Goal: Find contact information: Obtain details needed to contact an individual or organization

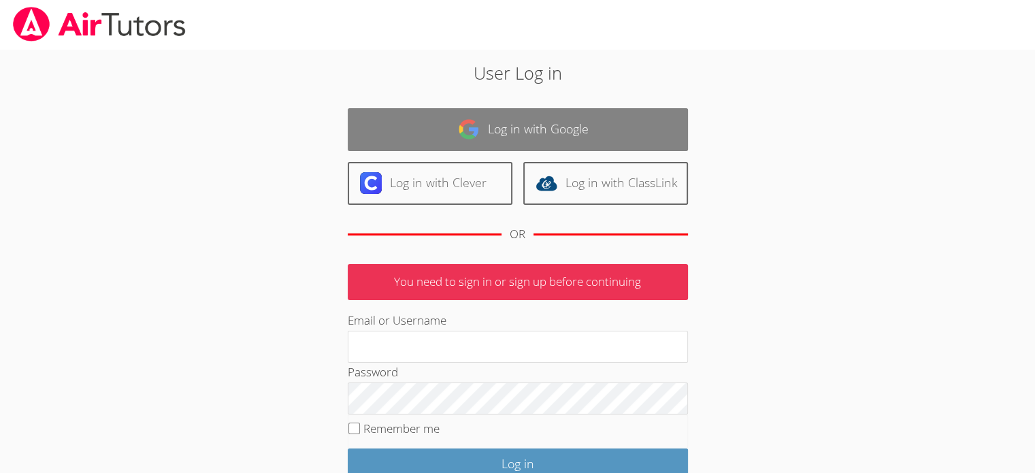
click at [592, 117] on link "Log in with Google" at bounding box center [518, 129] width 340 height 43
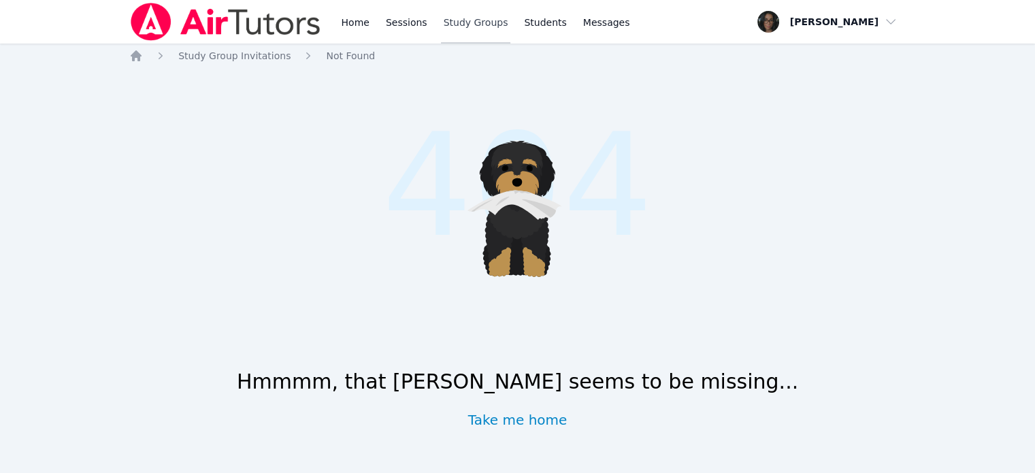
click at [457, 21] on link "Study Groups" at bounding box center [476, 22] width 70 height 44
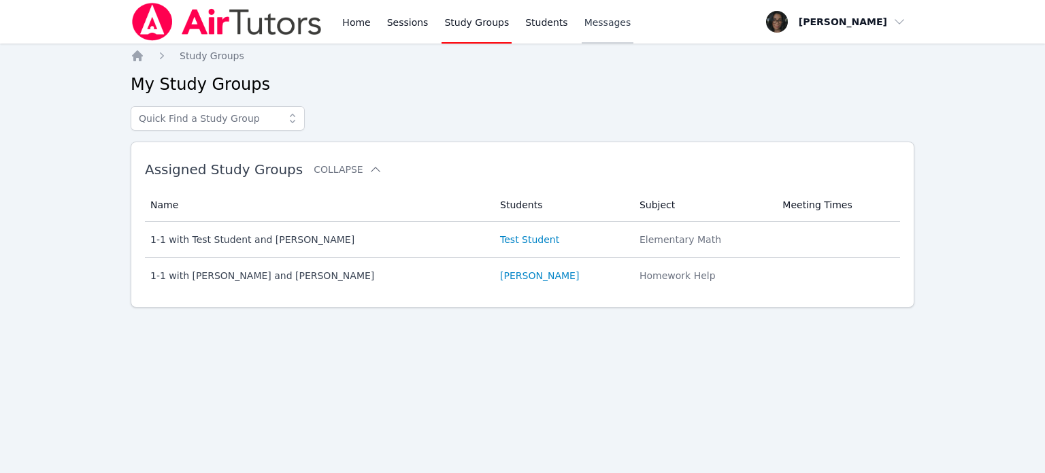
click at [596, 21] on span "Messages" at bounding box center [607, 23] width 47 height 14
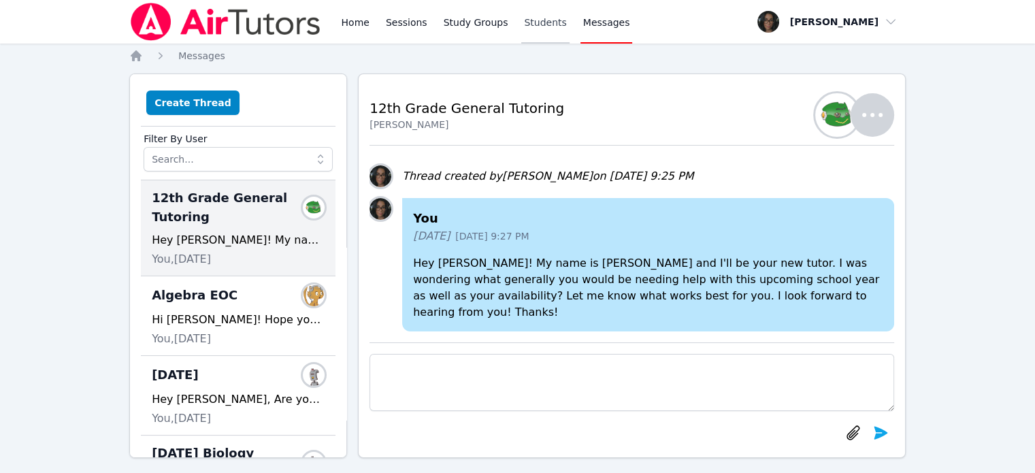
click at [523, 29] on link "Students" at bounding box center [545, 22] width 48 height 44
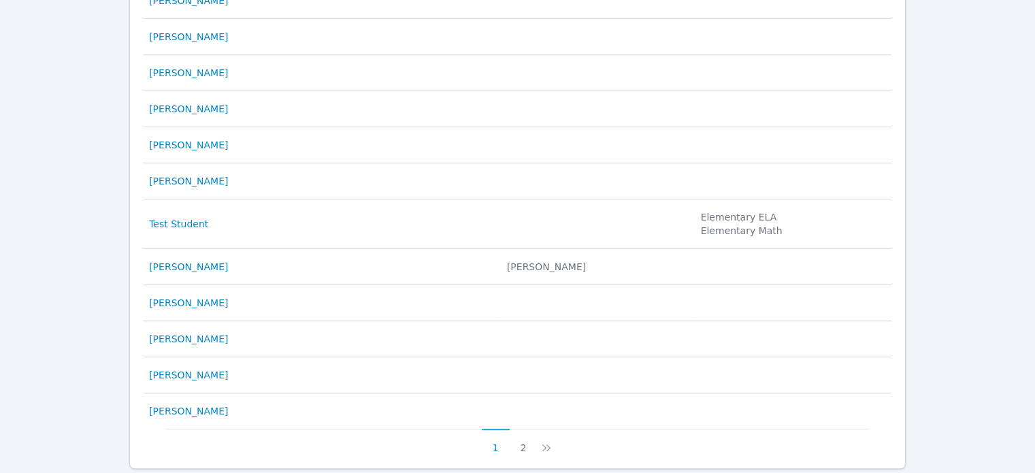
scroll to position [713, 0]
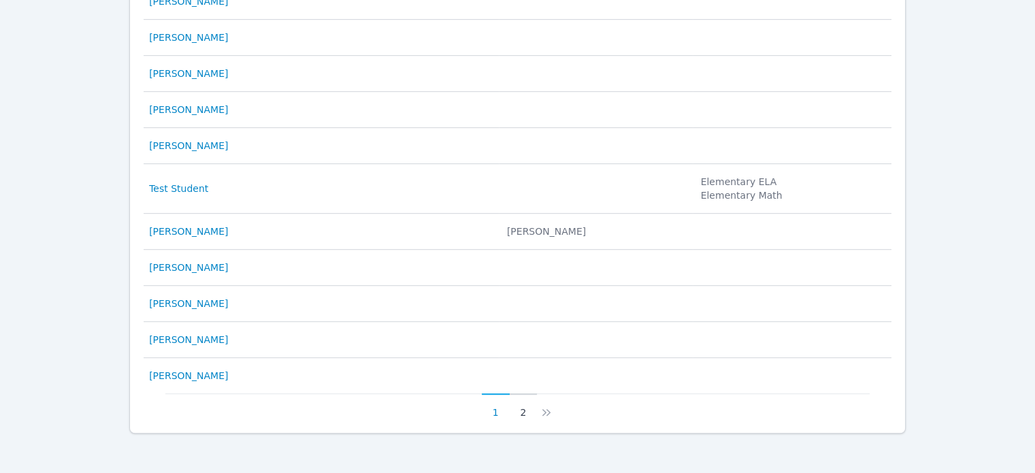
click at [524, 407] on button "2" at bounding box center [523, 406] width 28 height 26
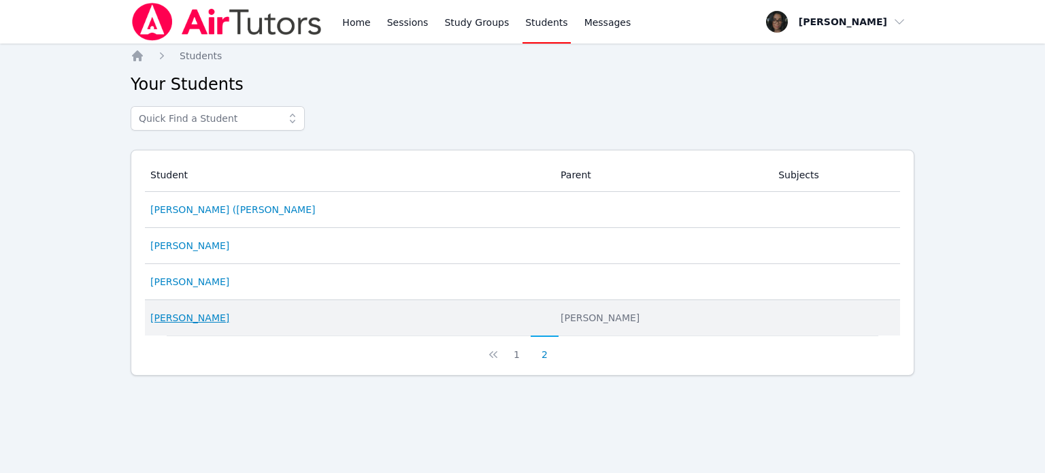
click at [190, 322] on link "[PERSON_NAME]" at bounding box center [189, 318] width 79 height 14
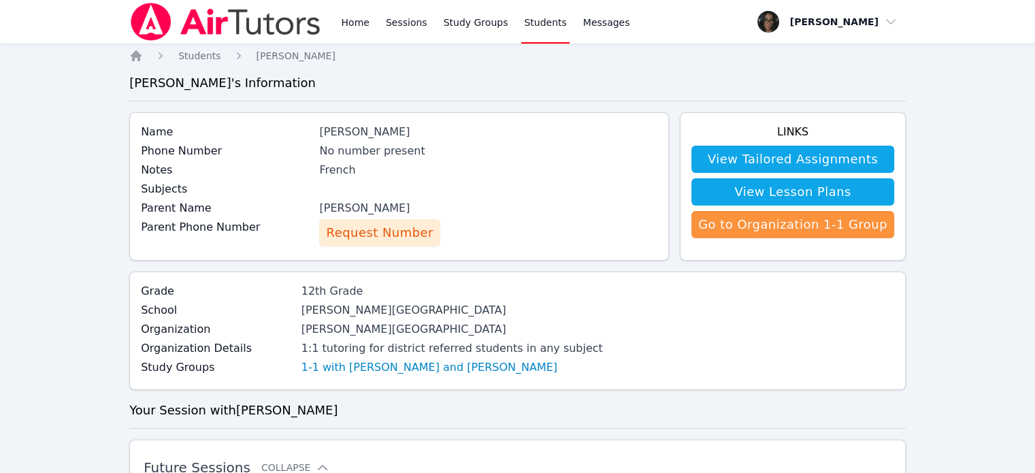
click at [372, 236] on span "Request Number" at bounding box center [379, 232] width 107 height 19
